Goal: Information Seeking & Learning: Learn about a topic

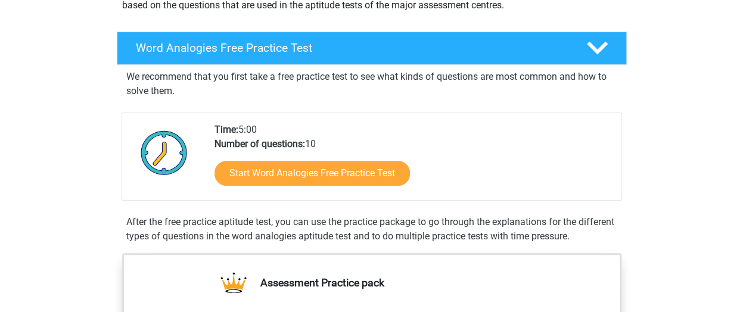
scroll to position [164, 0]
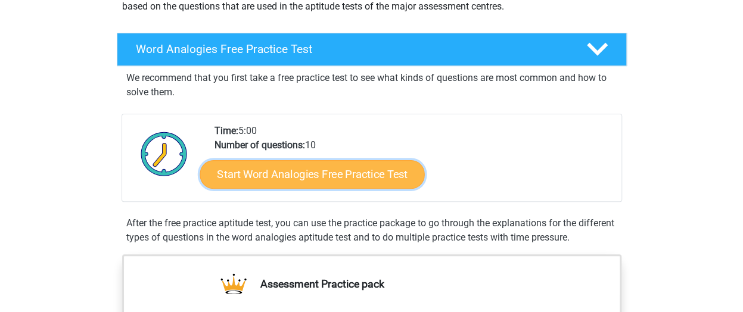
click at [283, 174] on link "Start Word Analogies Free Practice Test" at bounding box center [311, 174] width 224 height 29
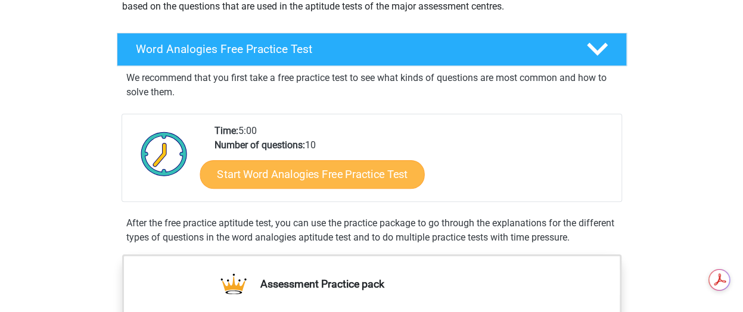
scroll to position [0, 0]
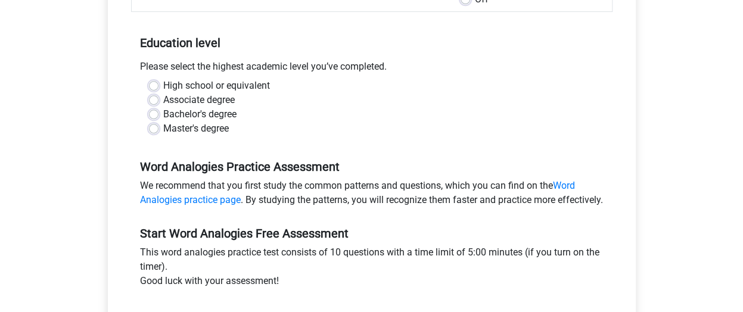
scroll to position [222, 0]
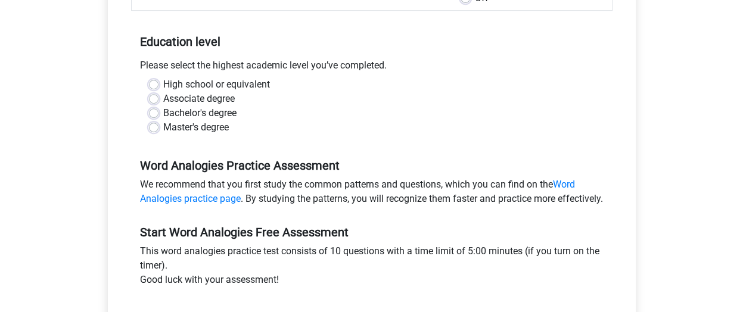
click at [163, 82] on label "High school or equivalent" at bounding box center [216, 84] width 107 height 14
click at [152, 82] on input "High school or equivalent" at bounding box center [154, 83] width 10 height 12
radio input "true"
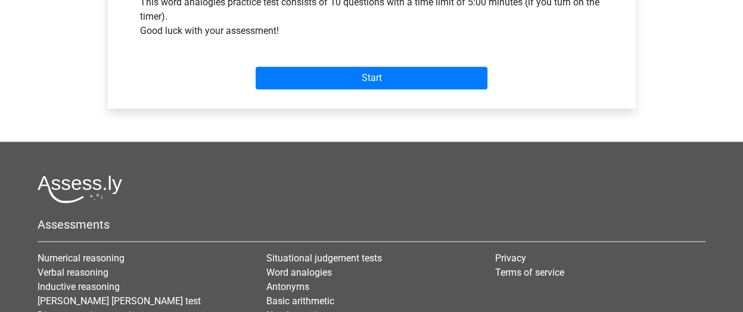
scroll to position [471, 0]
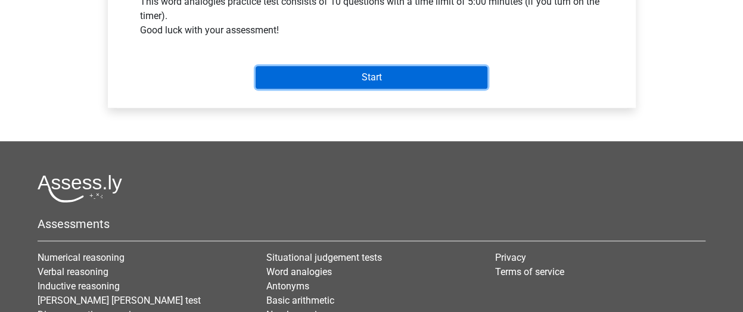
click at [369, 89] on input "Start" at bounding box center [371, 77] width 232 height 23
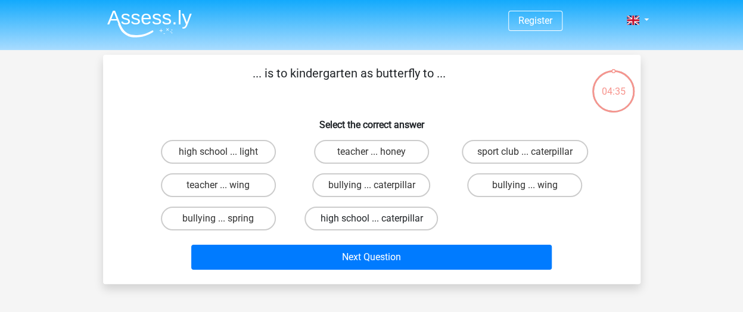
click at [372, 216] on label "high school ... caterpillar" at bounding box center [370, 219] width 133 height 24
click at [372, 219] on input "high school ... caterpillar" at bounding box center [375, 223] width 8 height 8
radio input "true"
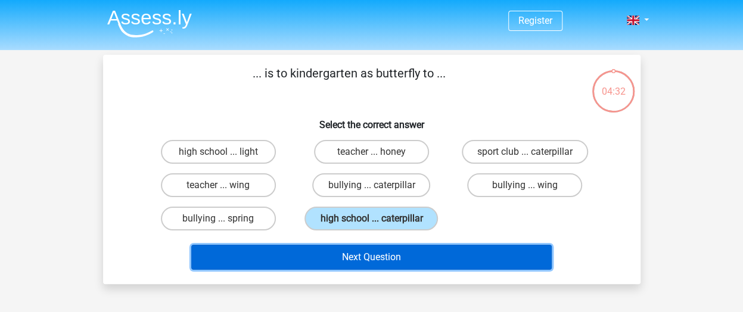
click at [369, 265] on button "Next Question" at bounding box center [371, 257] width 360 height 25
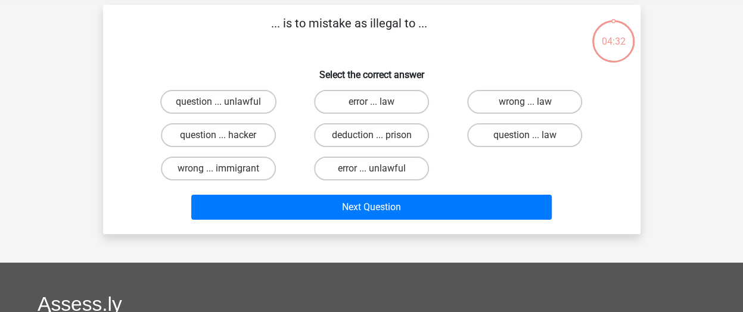
scroll to position [55, 0]
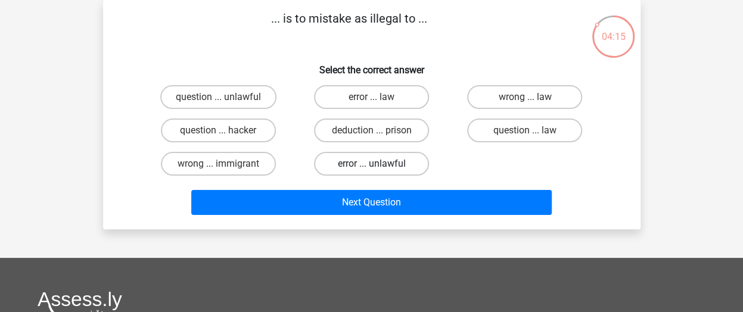
click at [379, 166] on label "error ... unlawful" at bounding box center [371, 164] width 115 height 24
click at [379, 166] on input "error ... unlawful" at bounding box center [375, 168] width 8 height 8
radio input "true"
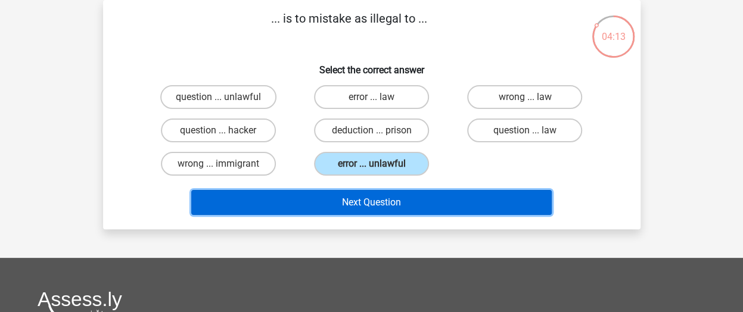
click at [381, 199] on button "Next Question" at bounding box center [371, 202] width 360 height 25
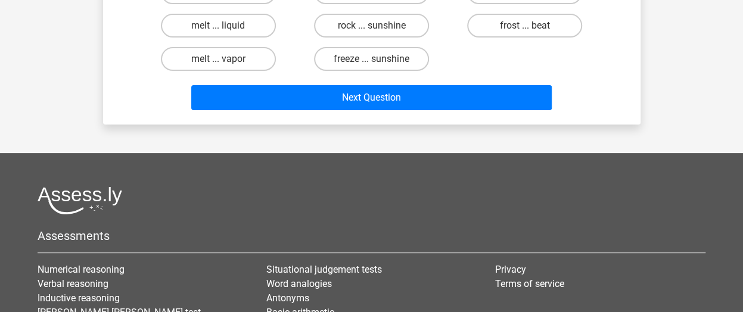
scroll to position [0, 0]
